Goal: Task Accomplishment & Management: Manage account settings

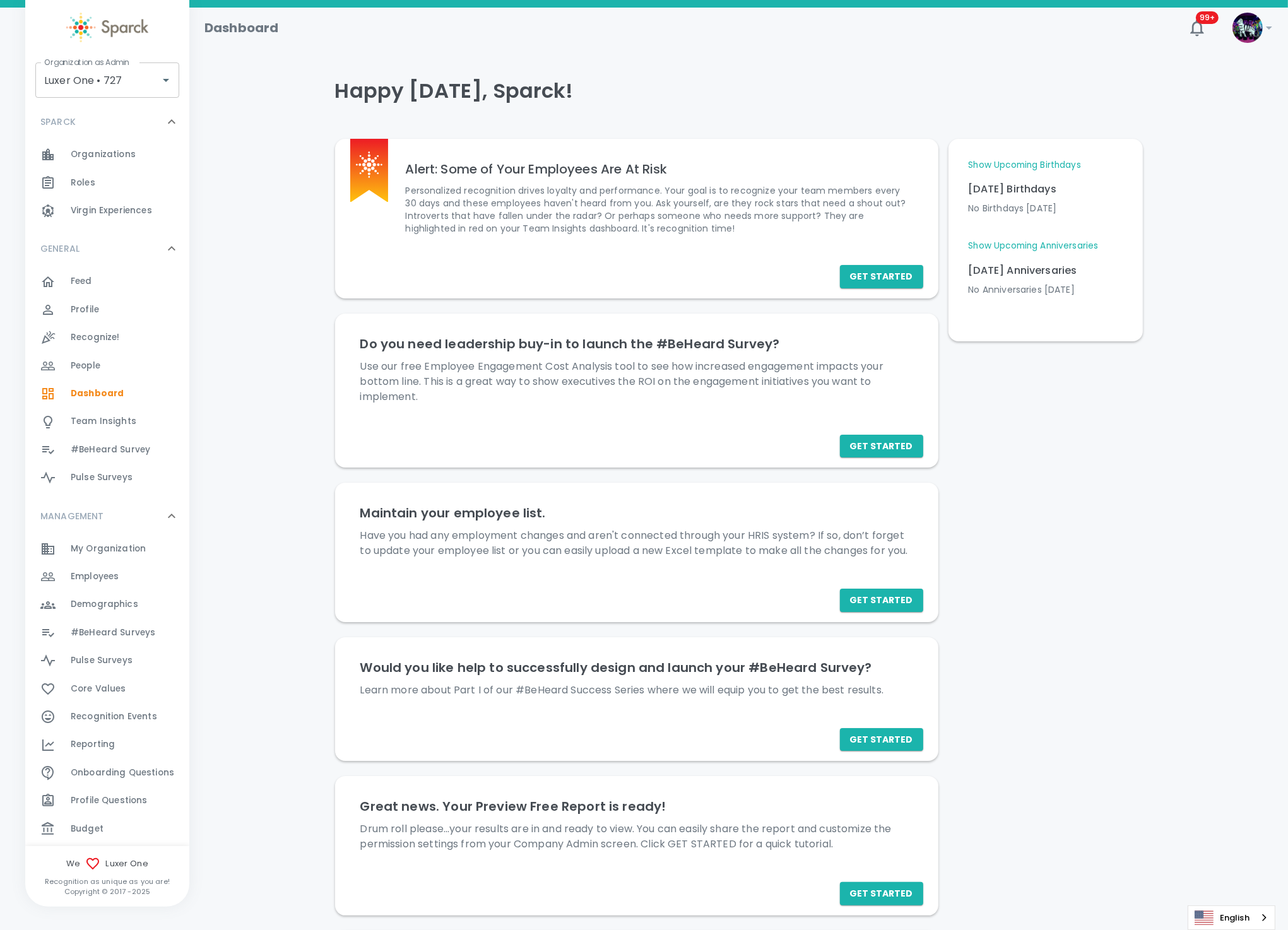
click at [129, 832] on div "Budget 0" at bounding box center [130, 828] width 119 height 17
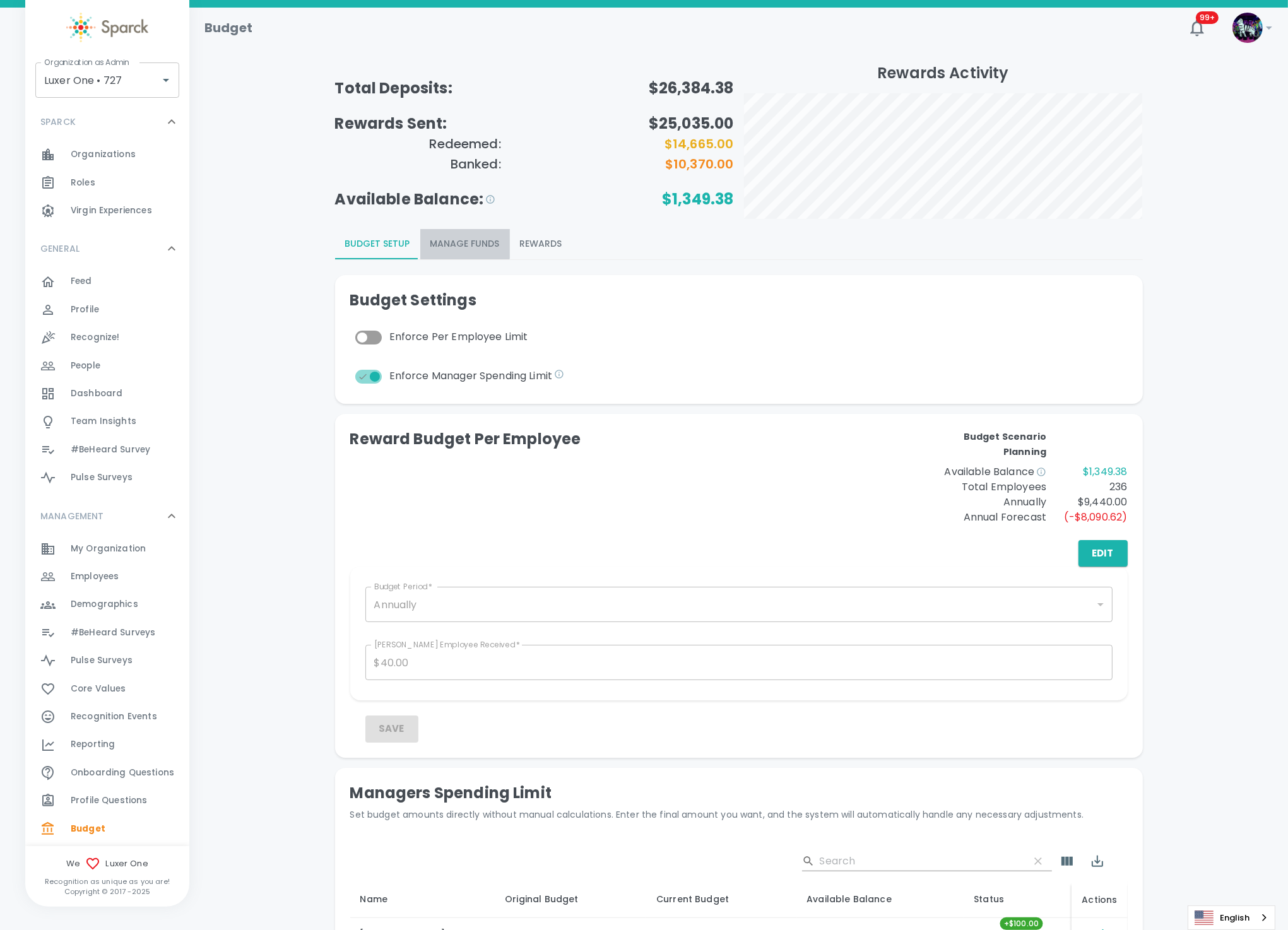
click at [455, 241] on button "Manage Funds" at bounding box center [465, 244] width 90 height 30
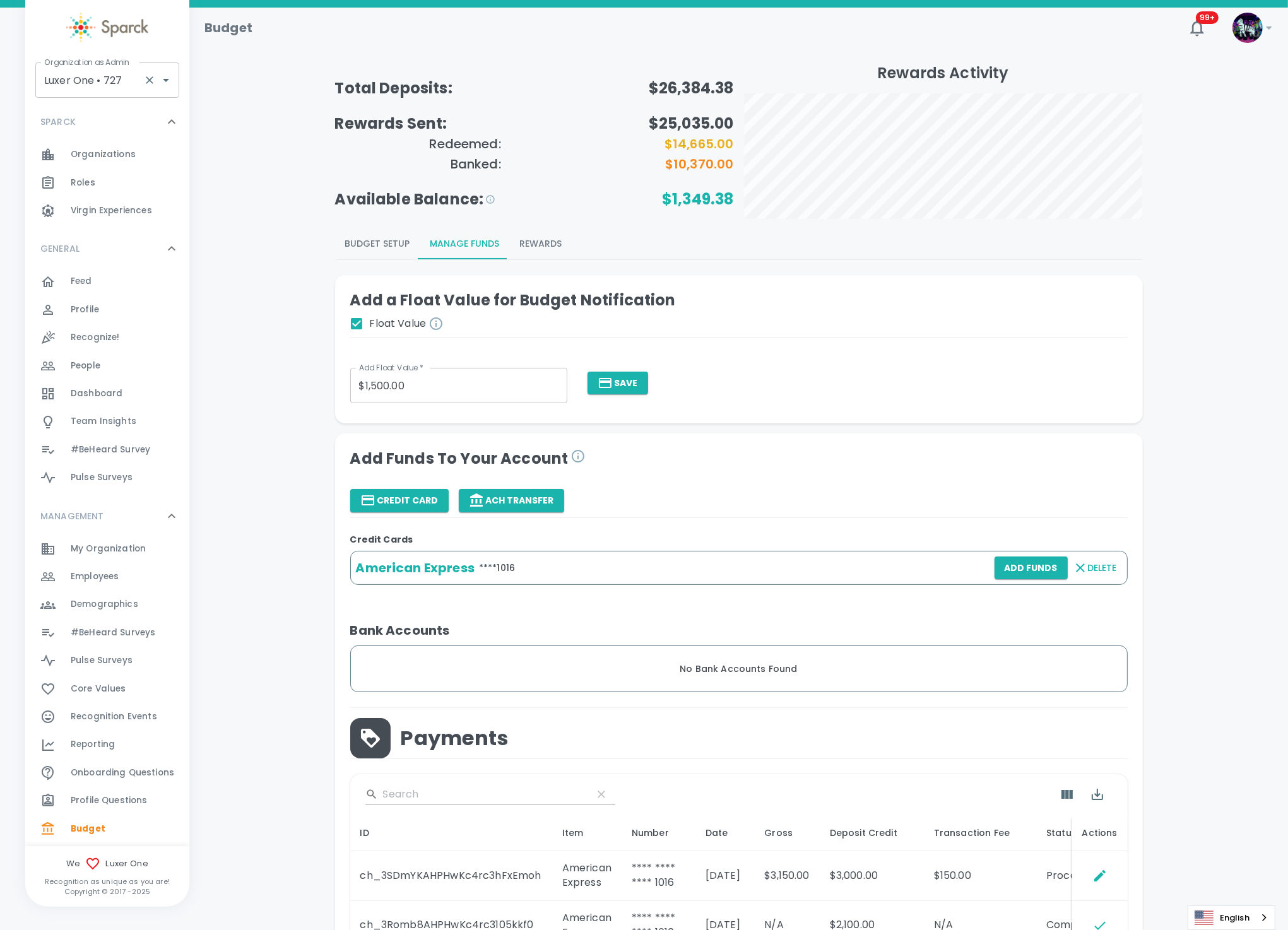
click at [81, 88] on input "Luxer One • 727" at bounding box center [90, 80] width 97 height 24
click at [78, 123] on li "[US_STATE] Tech Credit Union • 760" at bounding box center [107, 122] width 144 height 38
type input "[US_STATE] Tech Credit Union • 760"
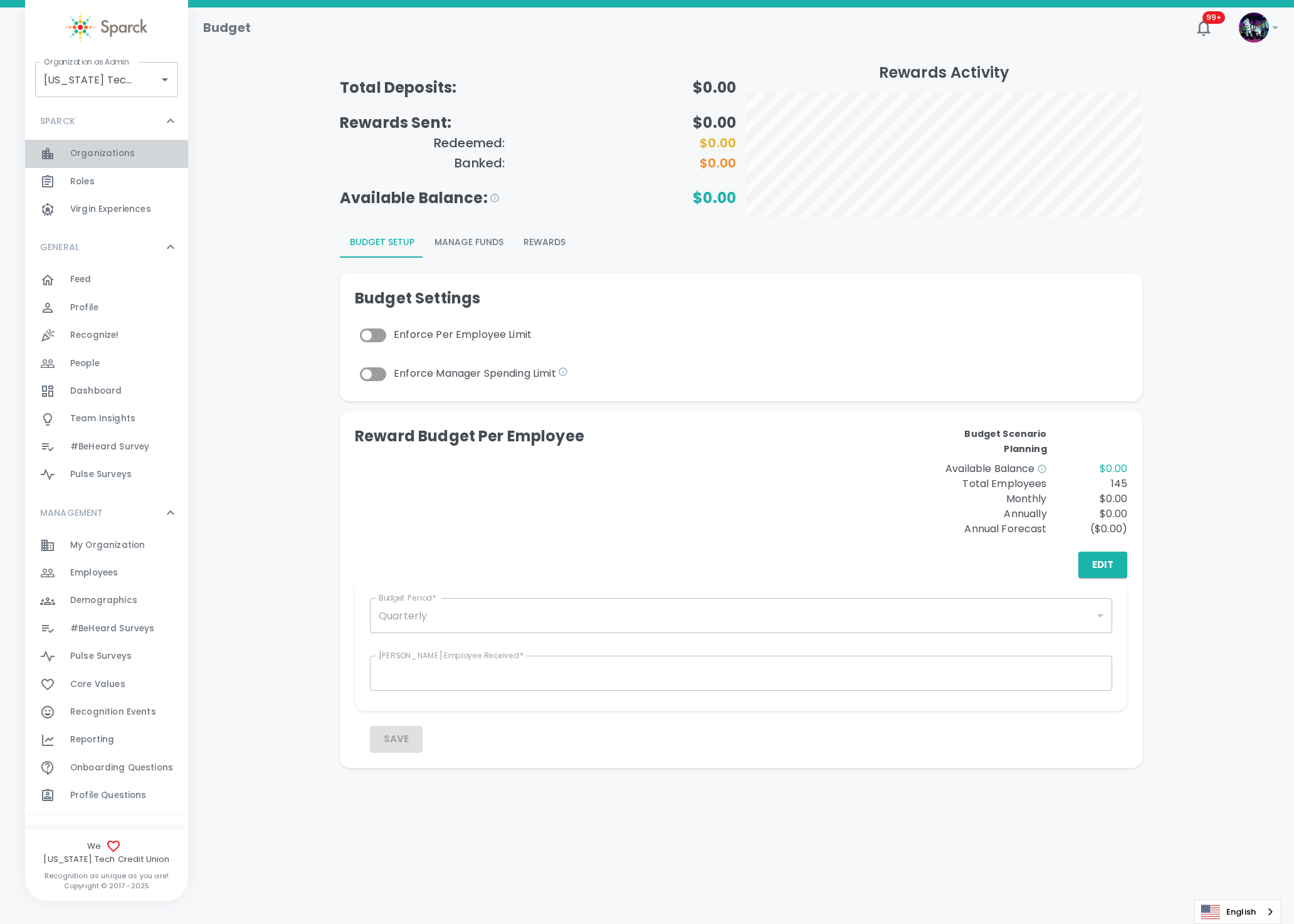
click at [134, 153] on div "Organizations 0" at bounding box center [129, 153] width 118 height 17
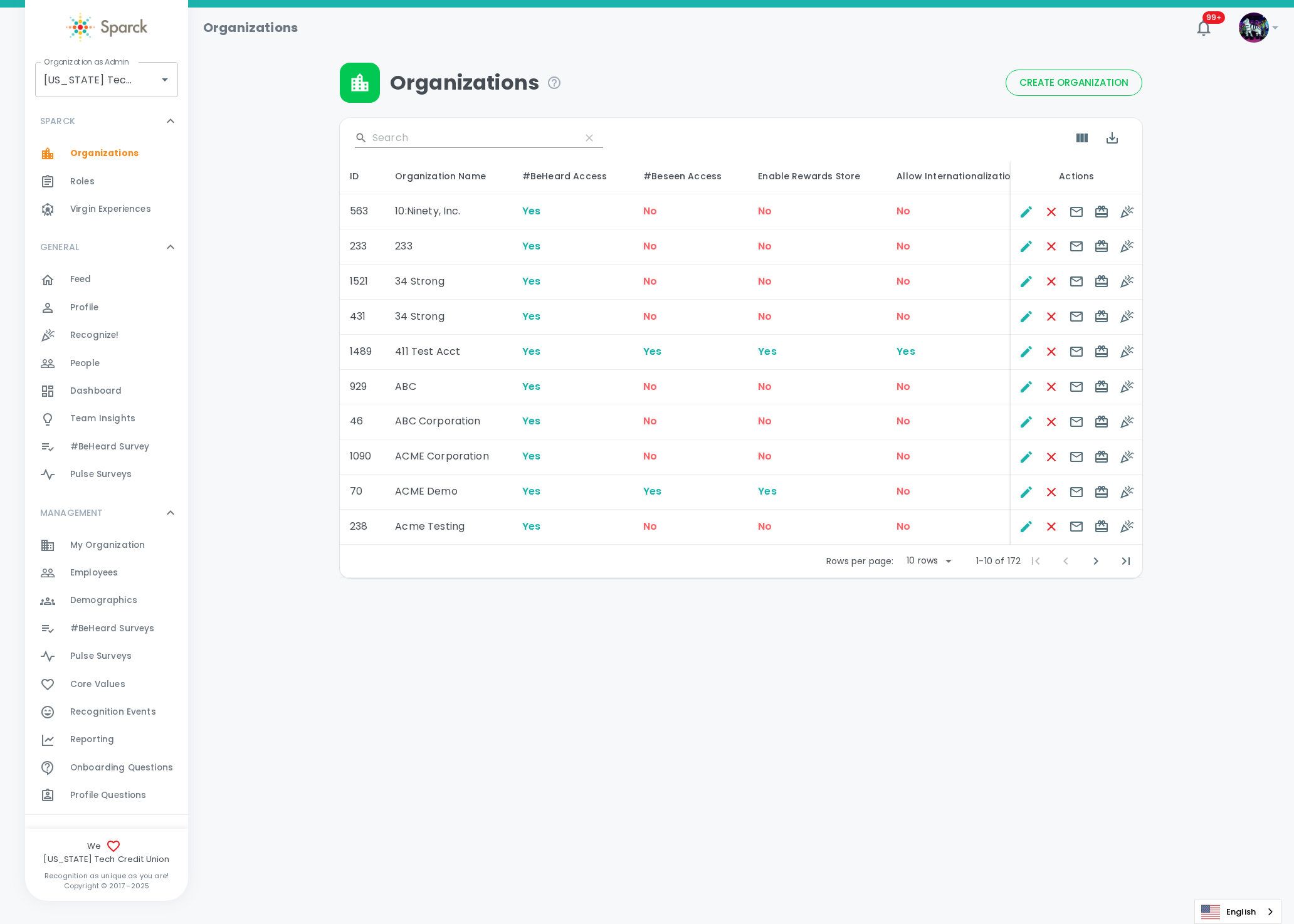
click at [452, 127] on div "​ ID Organization Name #BeHeard Access #Beseen Access Enable Rewards Store Allo…" at bounding box center [741, 340] width 802 height 475
click at [426, 137] on input "Search" at bounding box center [471, 137] width 198 height 20
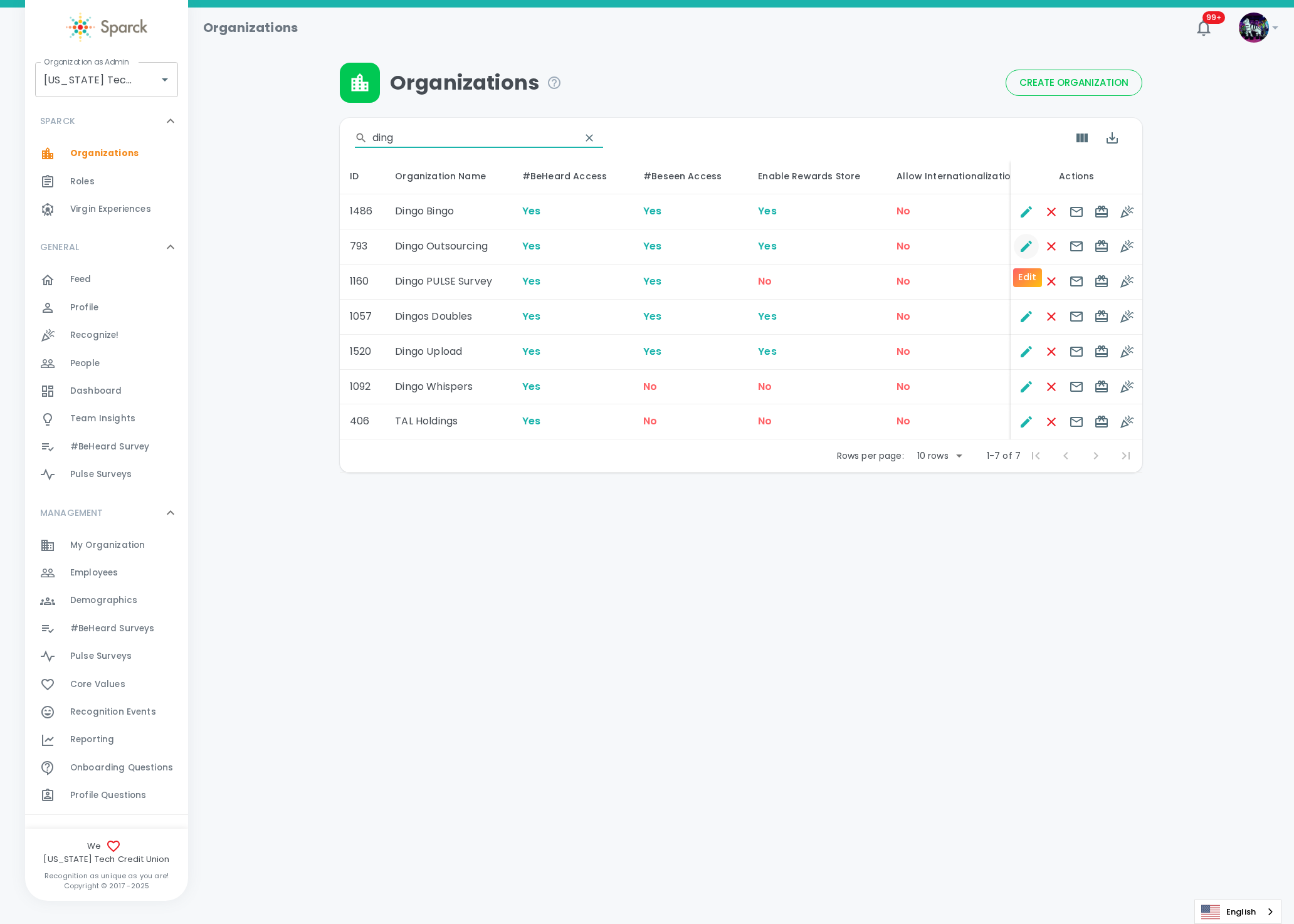
type input "ding"
click at [1021, 247] on icon "Edit" at bounding box center [1026, 247] width 15 height 15
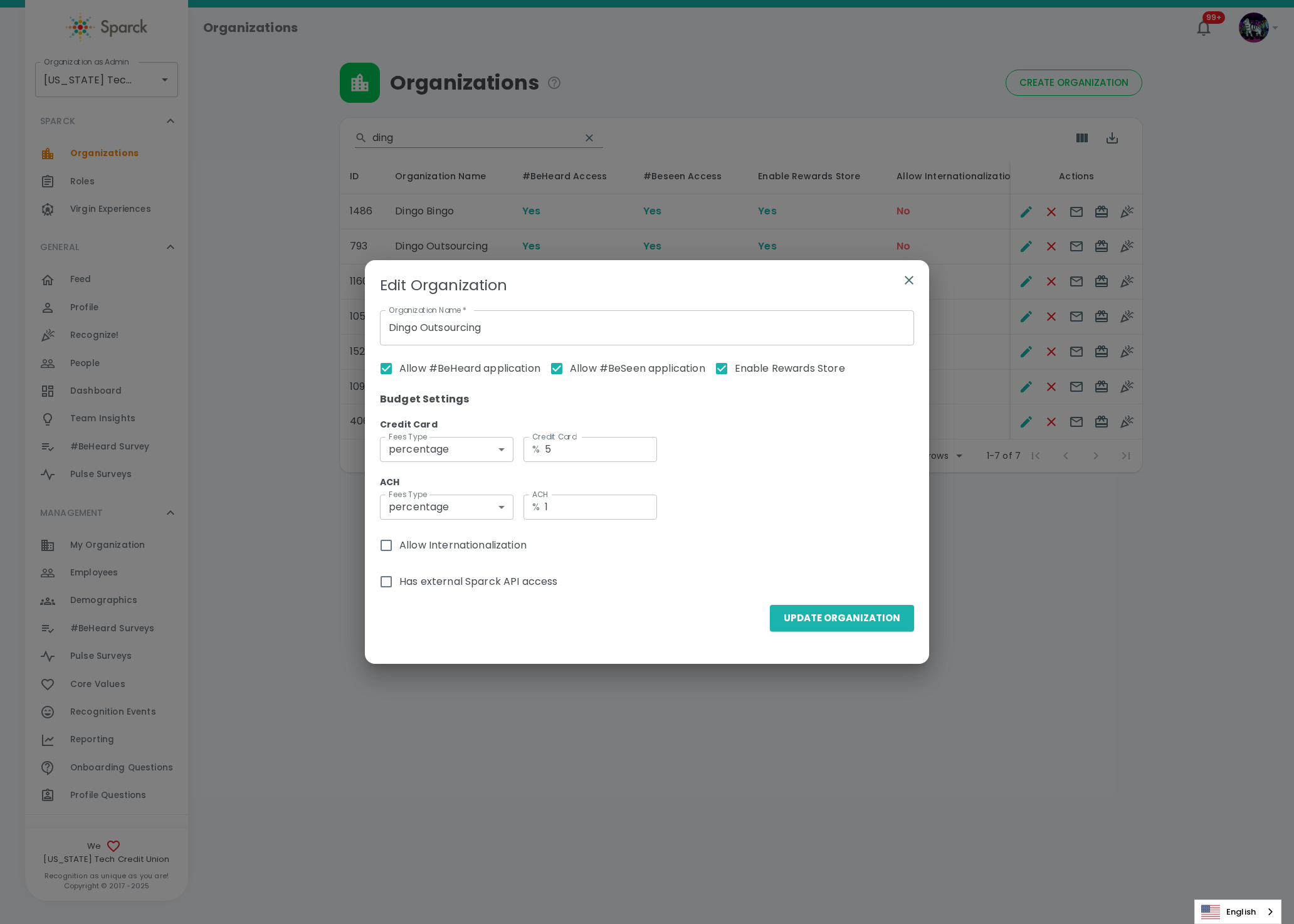
click at [913, 277] on icon "button" at bounding box center [909, 280] width 15 height 15
